Goal: Find specific page/section: Find specific page/section

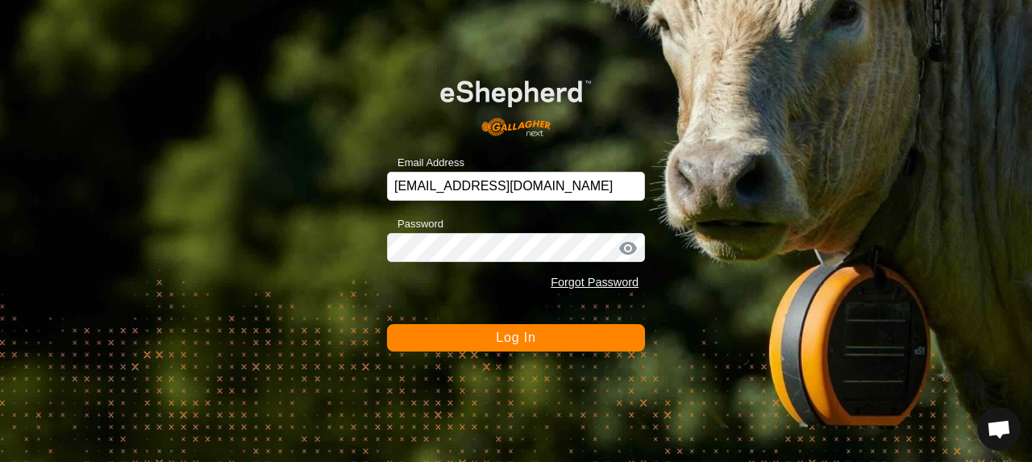
click at [474, 340] on button "Log In" at bounding box center [516, 337] width 258 height 27
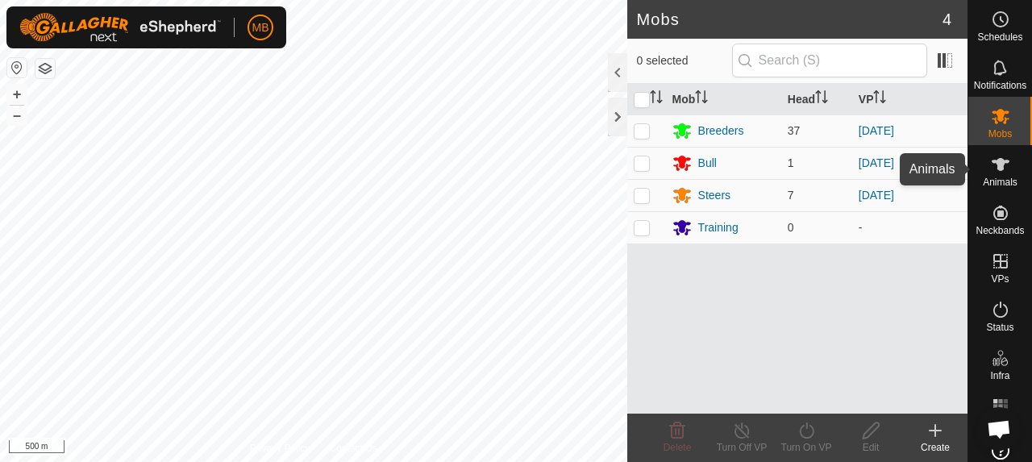
click at [998, 172] on icon at bounding box center [999, 164] width 19 height 19
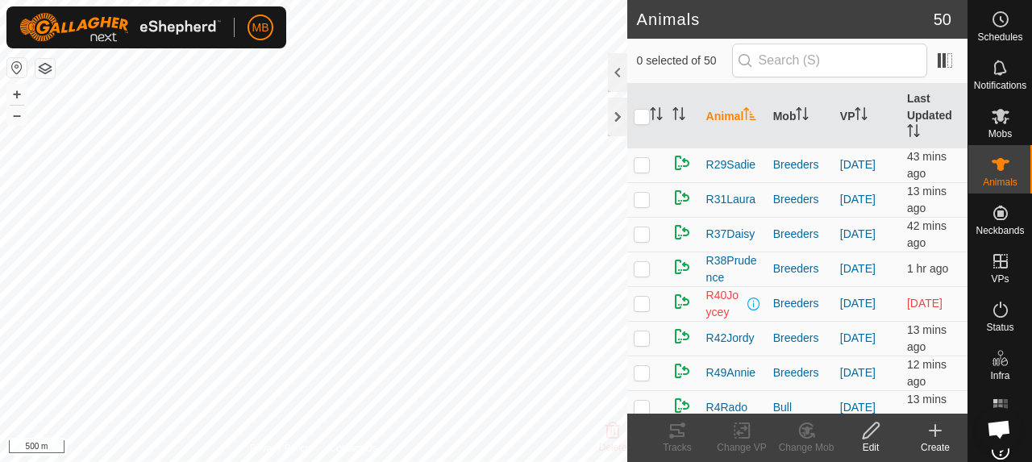
scroll to position [564, 0]
